Goal: Information Seeking & Learning: Learn about a topic

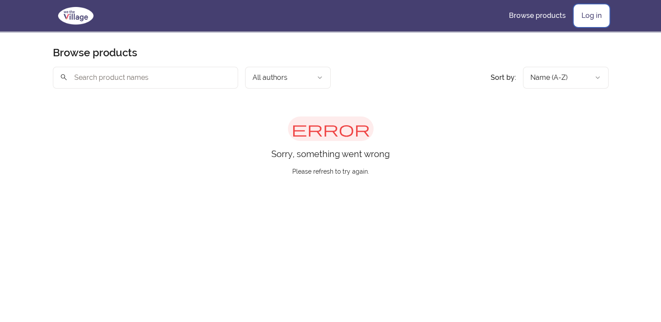
click at [599, 20] on link "Log in" at bounding box center [591, 15] width 34 height 21
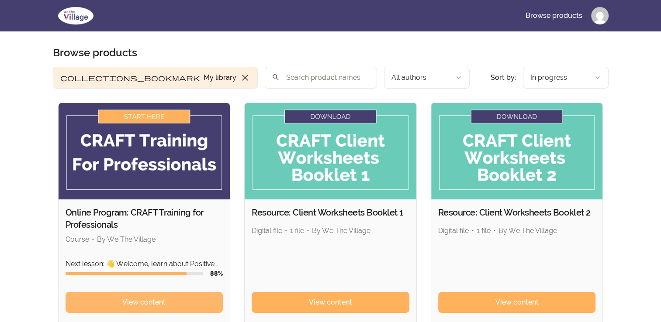
click at [186, 296] on link "View content" at bounding box center [144, 302] width 158 height 21
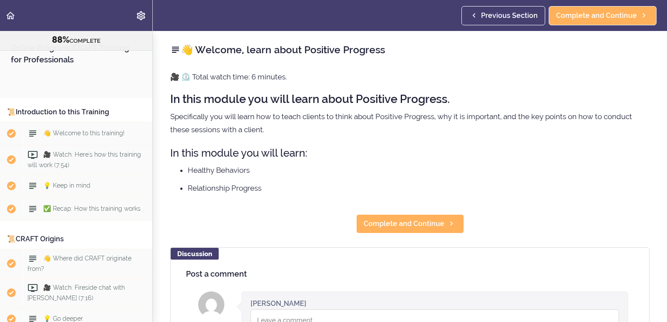
scroll to position [5887, 0]
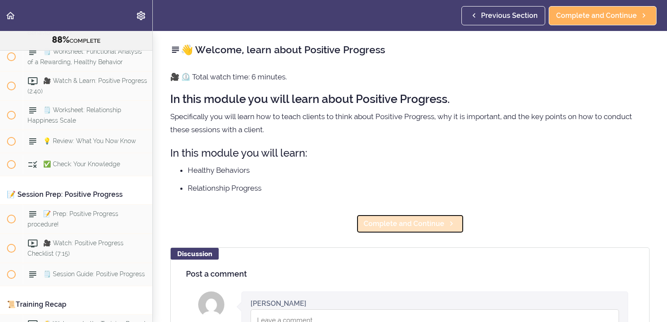
click at [416, 221] on span "Complete and Continue" at bounding box center [404, 224] width 81 height 10
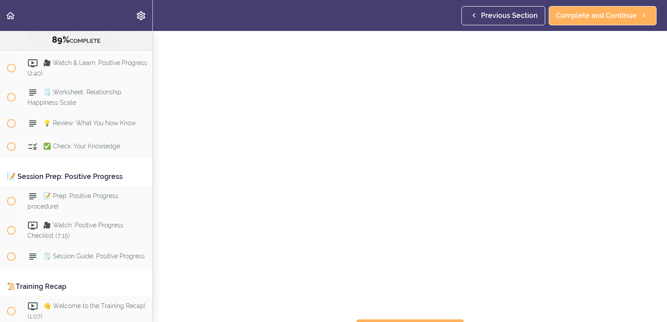
scroll to position [37, 0]
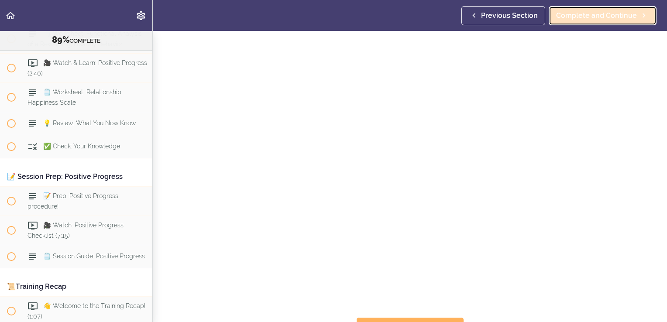
click at [605, 17] on span "Complete and Continue" at bounding box center [596, 15] width 81 height 10
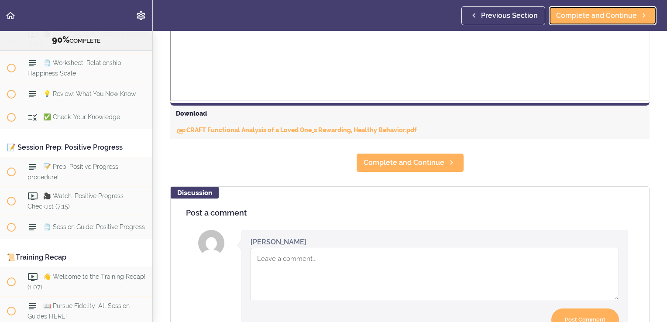
scroll to position [370, 0]
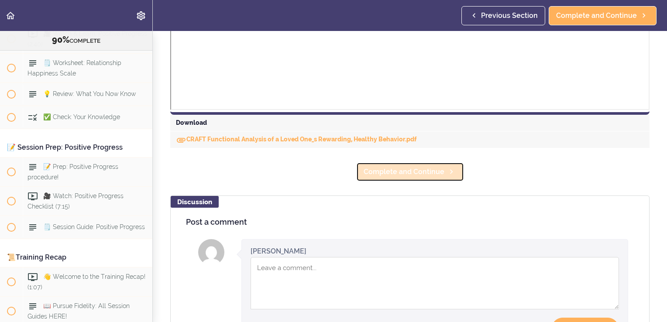
click at [437, 169] on span "Complete and Continue" at bounding box center [404, 172] width 81 height 10
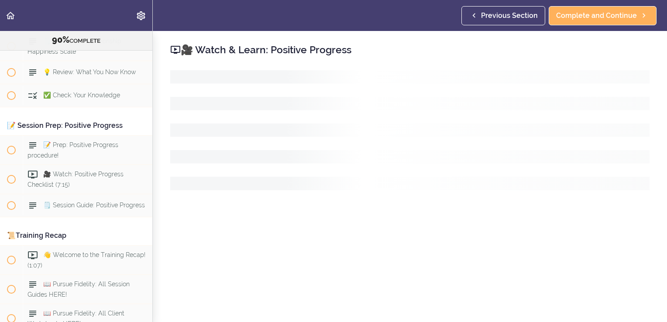
scroll to position [5963, 0]
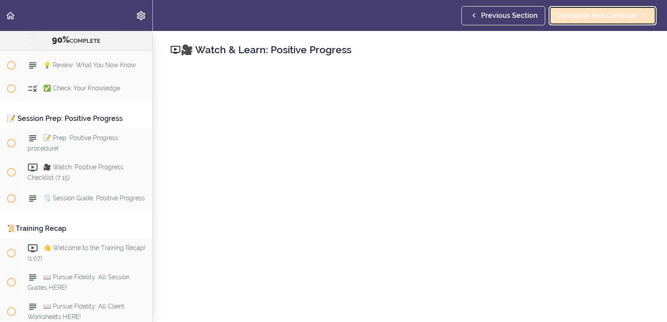
click at [611, 23] on link "Complete and Continue" at bounding box center [603, 15] width 108 height 19
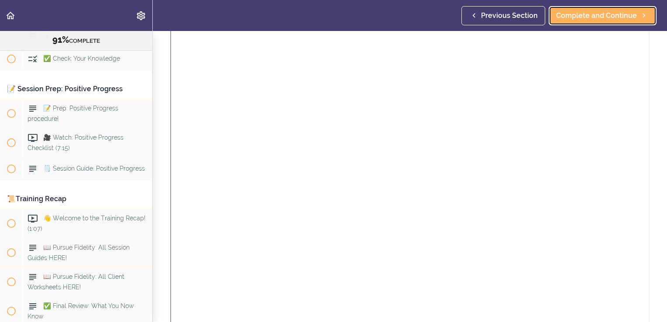
scroll to position [22, 0]
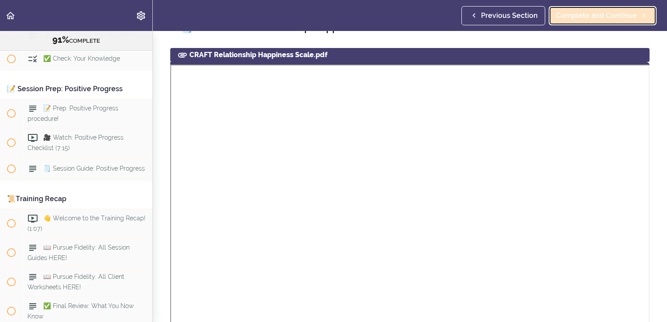
click at [592, 12] on span "Complete and Continue" at bounding box center [596, 15] width 81 height 10
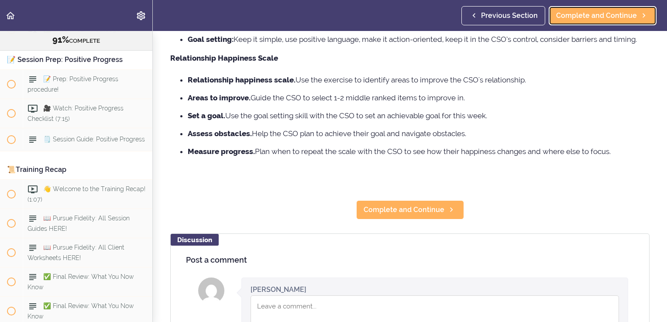
scroll to position [164, 0]
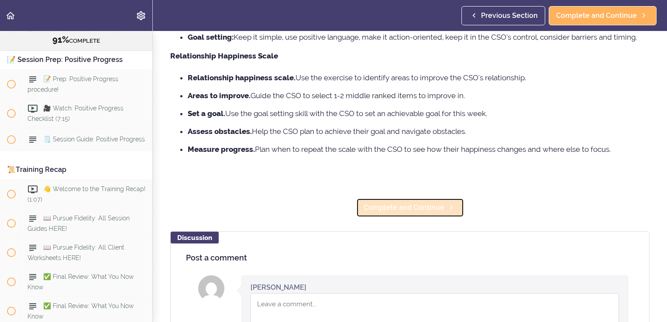
click at [446, 207] on icon at bounding box center [451, 207] width 10 height 9
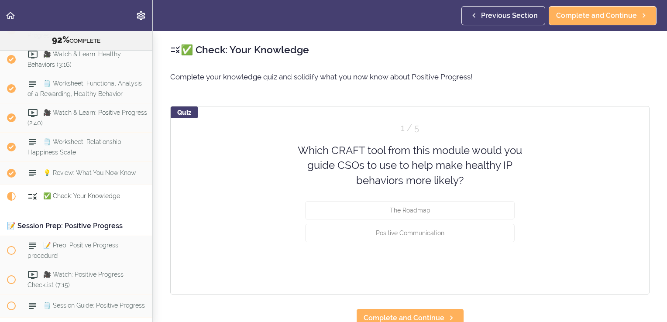
scroll to position [5838, 0]
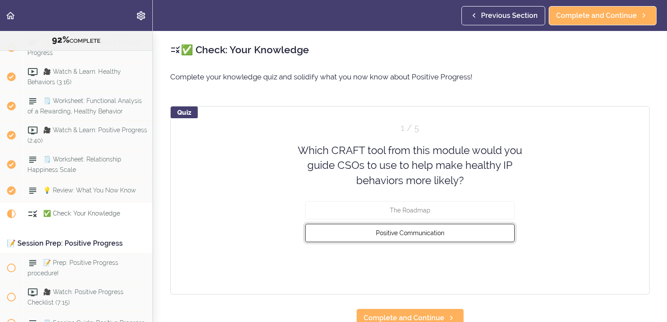
drag, startPoint x: 419, startPoint y: 228, endPoint x: 401, endPoint y: 238, distance: 20.5
click at [401, 238] on button "Positive Communication" at bounding box center [410, 233] width 210 height 18
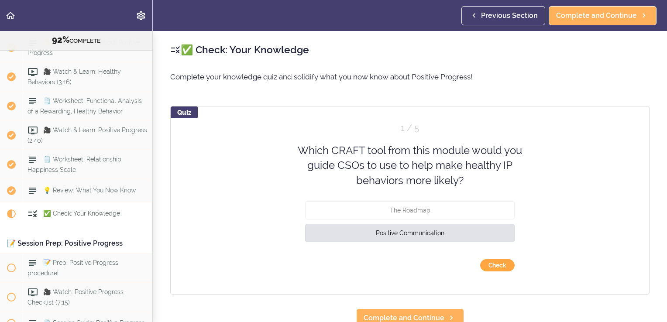
click at [488, 267] on button "Check" at bounding box center [497, 265] width 34 height 12
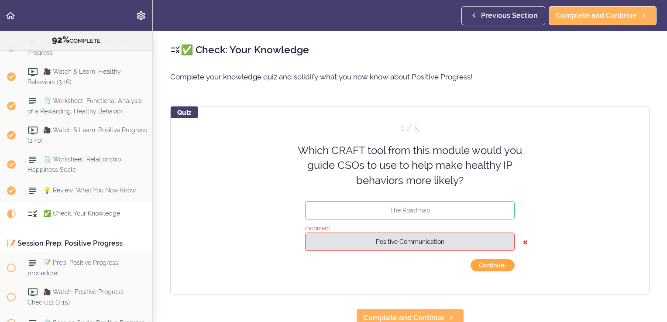
click at [488, 267] on button "Continue ›" at bounding box center [493, 265] width 44 height 12
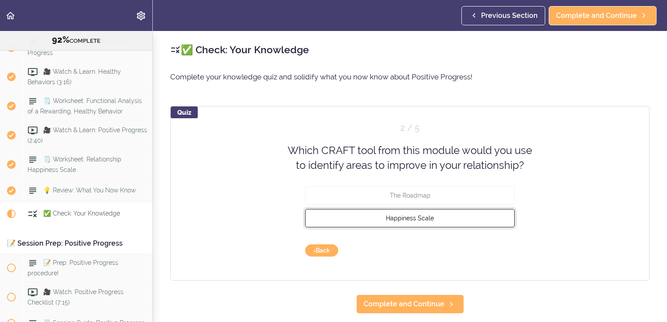
click at [475, 217] on button "Happiness Scale" at bounding box center [410, 218] width 210 height 18
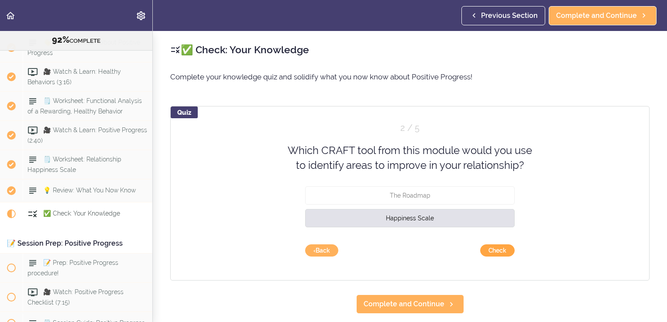
click at [490, 250] on button "Check" at bounding box center [497, 251] width 34 height 12
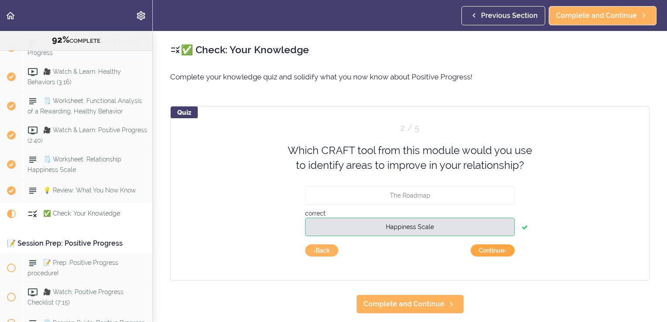
click at [490, 250] on button "Continue ›" at bounding box center [493, 251] width 44 height 12
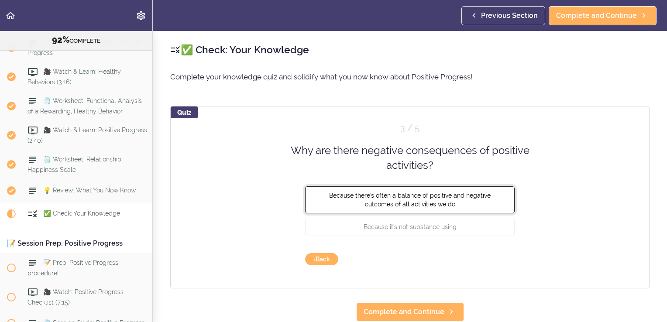
click at [476, 199] on button "Because there's often a balance of positive and negative outcomes of all activi…" at bounding box center [410, 199] width 210 height 27
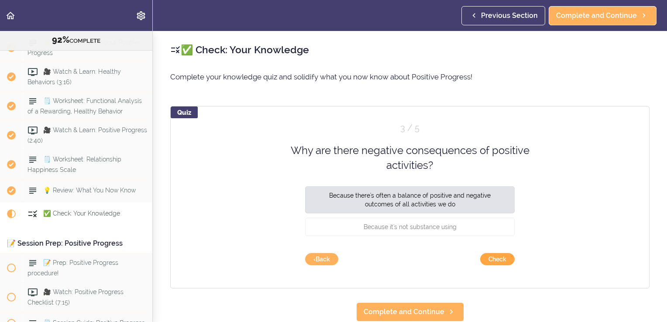
click at [498, 258] on button "Check" at bounding box center [497, 259] width 34 height 12
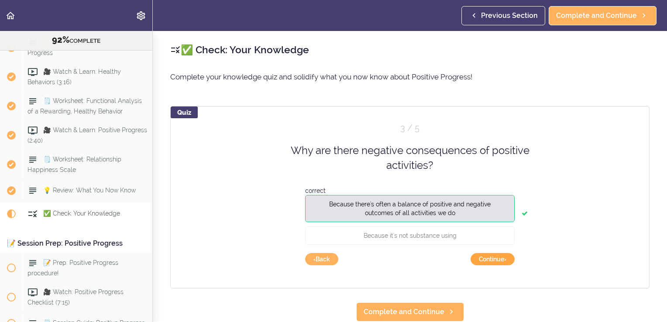
click at [498, 258] on button "Continue ›" at bounding box center [493, 259] width 44 height 12
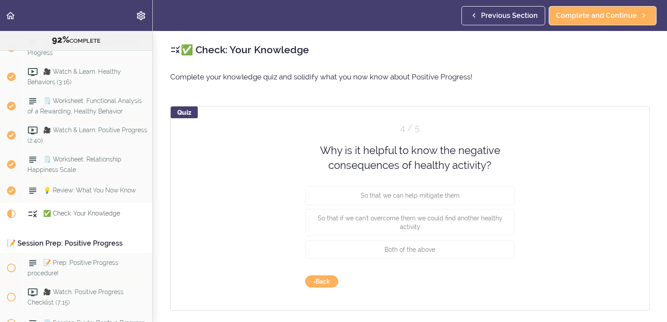
click at [470, 204] on div "So that we can help mitigate them" at bounding box center [410, 197] width 210 height 23
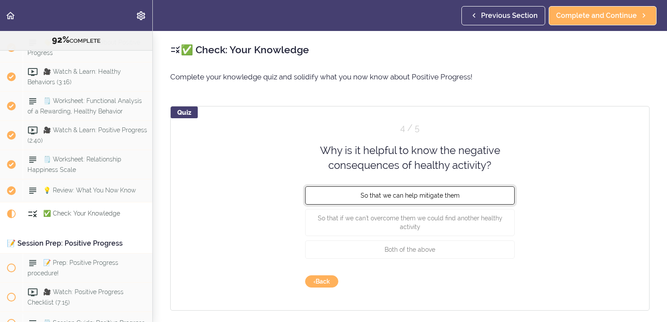
click at [474, 196] on button "So that we can help mitigate them" at bounding box center [410, 195] width 210 height 18
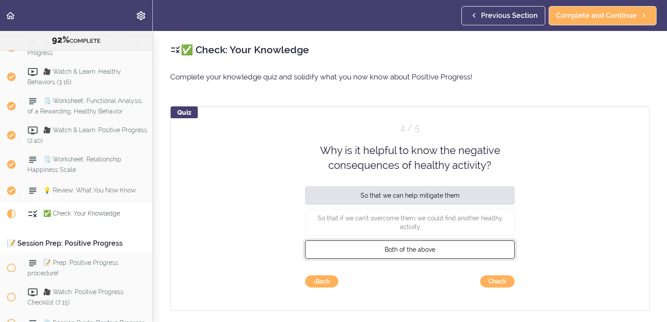
click at [457, 247] on button "Both of the above" at bounding box center [410, 249] width 210 height 18
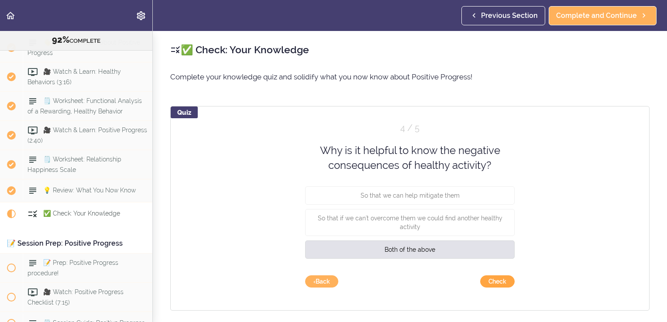
click at [491, 280] on button "Check" at bounding box center [497, 282] width 34 height 12
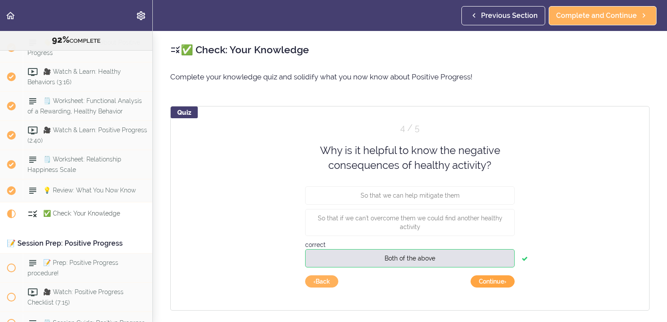
drag, startPoint x: 491, startPoint y: 280, endPoint x: 485, endPoint y: 281, distance: 6.1
click at [485, 281] on button "Continue ›" at bounding box center [493, 282] width 44 height 12
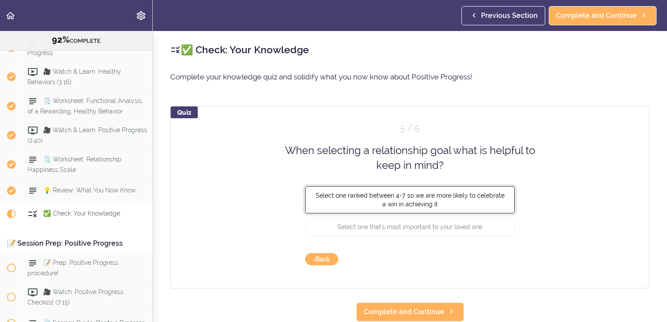
click at [473, 202] on button "Select one ranked between 4-7 so we are more likely to celebrate a win in achie…" at bounding box center [410, 199] width 210 height 27
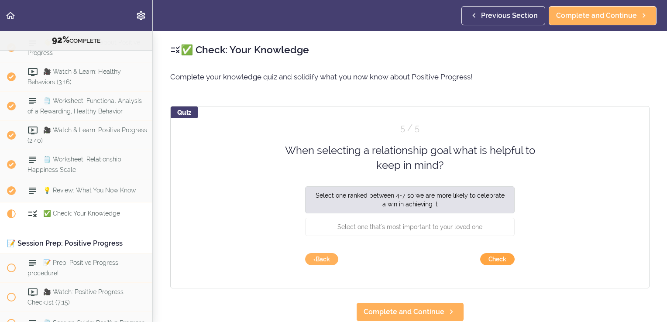
click at [486, 260] on button "Check" at bounding box center [497, 259] width 34 height 12
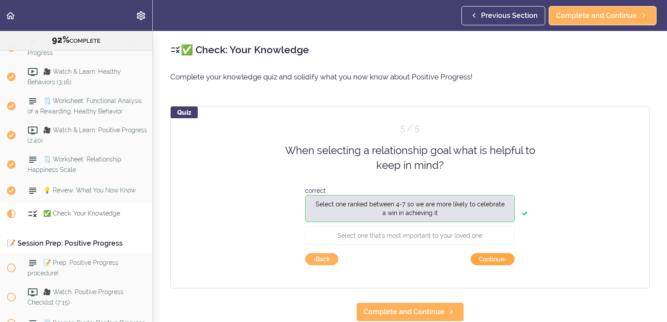
click at [486, 260] on button "Continue ›" at bounding box center [493, 259] width 44 height 12
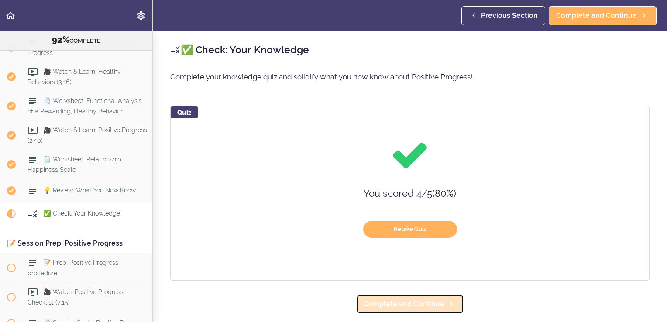
click at [439, 303] on span "Complete and Continue" at bounding box center [404, 304] width 81 height 10
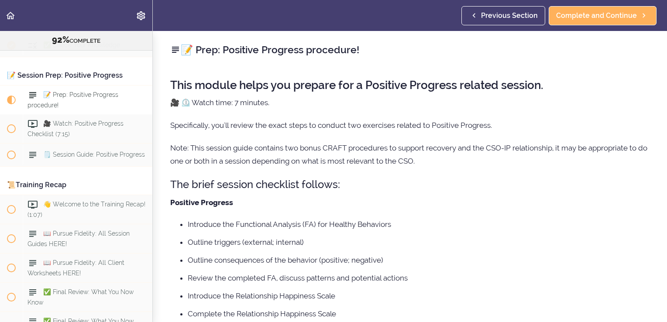
scroll to position [6097, 0]
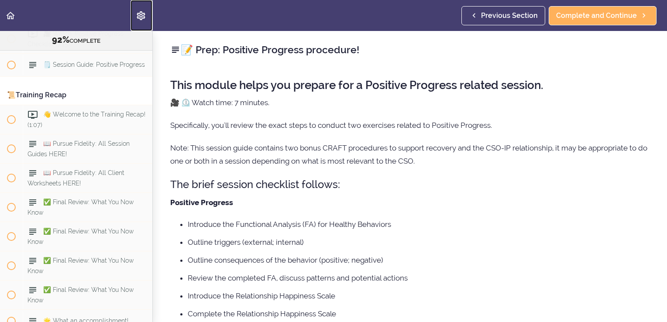
click at [138, 16] on use "Settings Menu" at bounding box center [141, 15] width 8 height 9
click at [13, 21] on link "Back to course curriculum" at bounding box center [11, 15] width 22 height 31
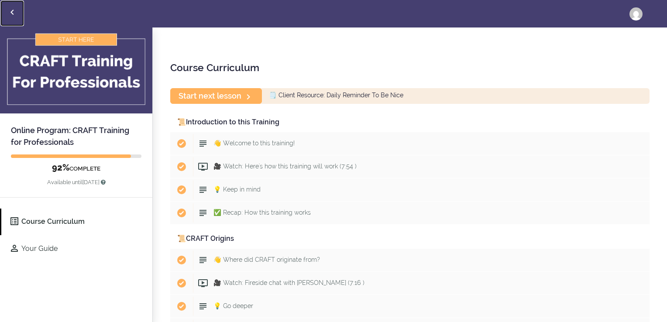
click at [12, 13] on use "Back to courses" at bounding box center [11, 12] width 3 height 5
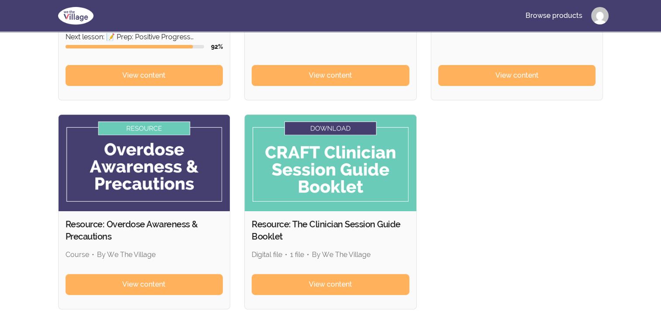
scroll to position [247, 0]
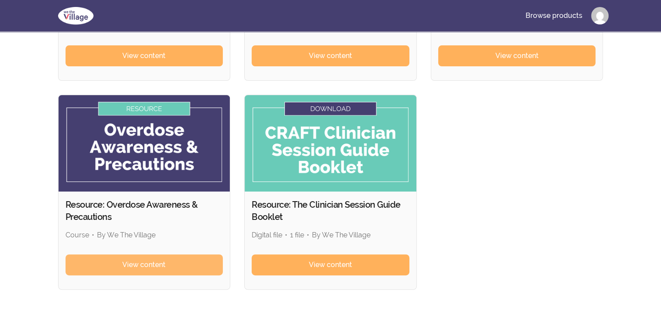
click at [137, 262] on span "View content" at bounding box center [143, 265] width 43 height 10
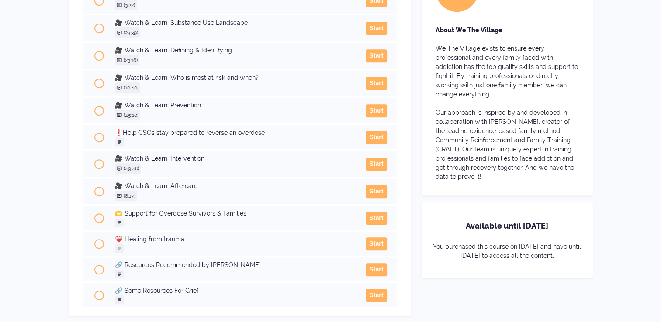
scroll to position [394, 0]
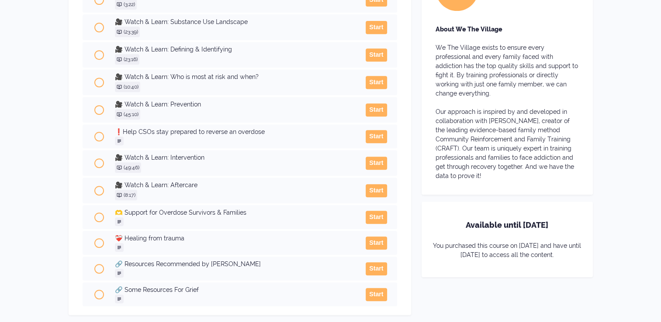
click at [189, 287] on h3 "🔗 Some Resources For Grief" at bounding box center [235, 290] width 241 height 9
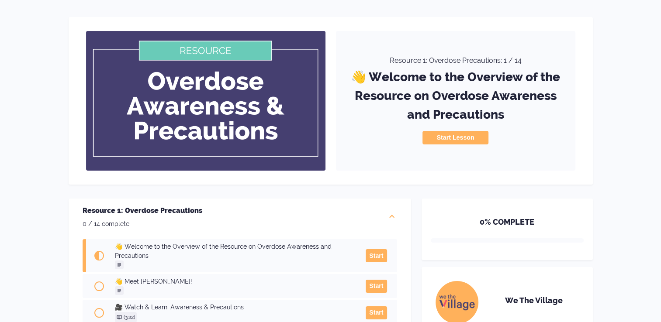
scroll to position [31, 0]
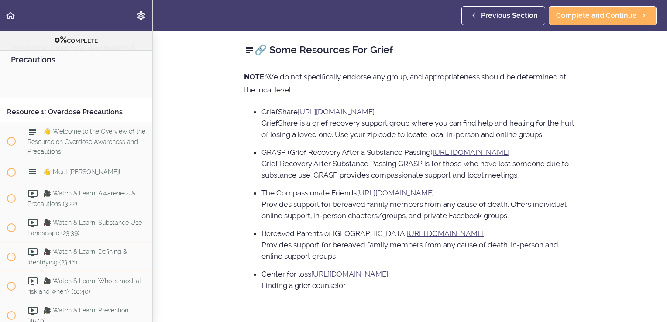
scroll to position [265, 0]
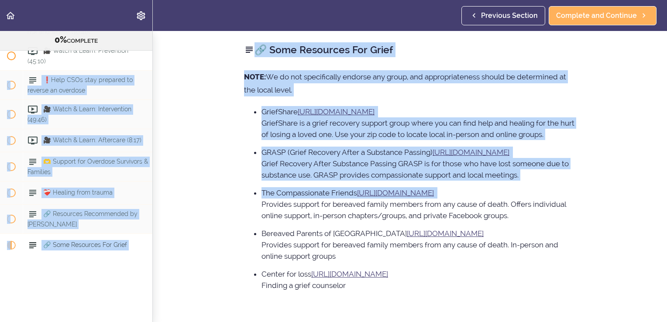
drag, startPoint x: 193, startPoint y: 199, endPoint x: 119, endPoint y: 62, distance: 155.9
click at [119, 62] on section "Resource: Overdose Awareness & Precautions 0% COMPLETE Resource 1: Overdose Pre…" at bounding box center [333, 176] width 667 height 291
drag, startPoint x: 119, startPoint y: 62, endPoint x: 192, endPoint y: 102, distance: 83.5
click at [192, 102] on section "Resource: Overdose Awareness & Precautions 0% COMPLETE Resource 1: Overdose Pre…" at bounding box center [333, 176] width 667 height 291
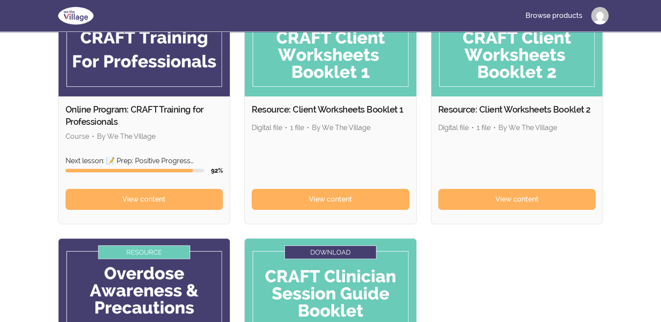
scroll to position [101, 0]
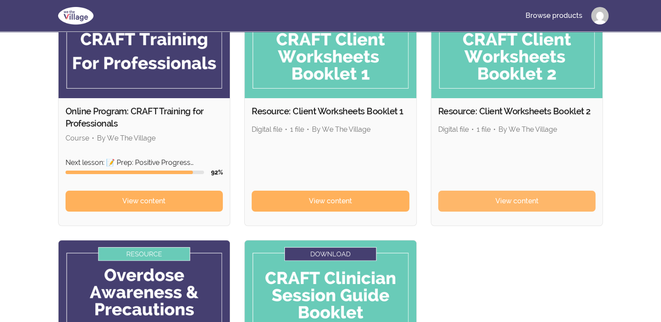
click at [518, 200] on span "View content" at bounding box center [516, 201] width 43 height 10
